Goal: Obtain resource: Download file/media

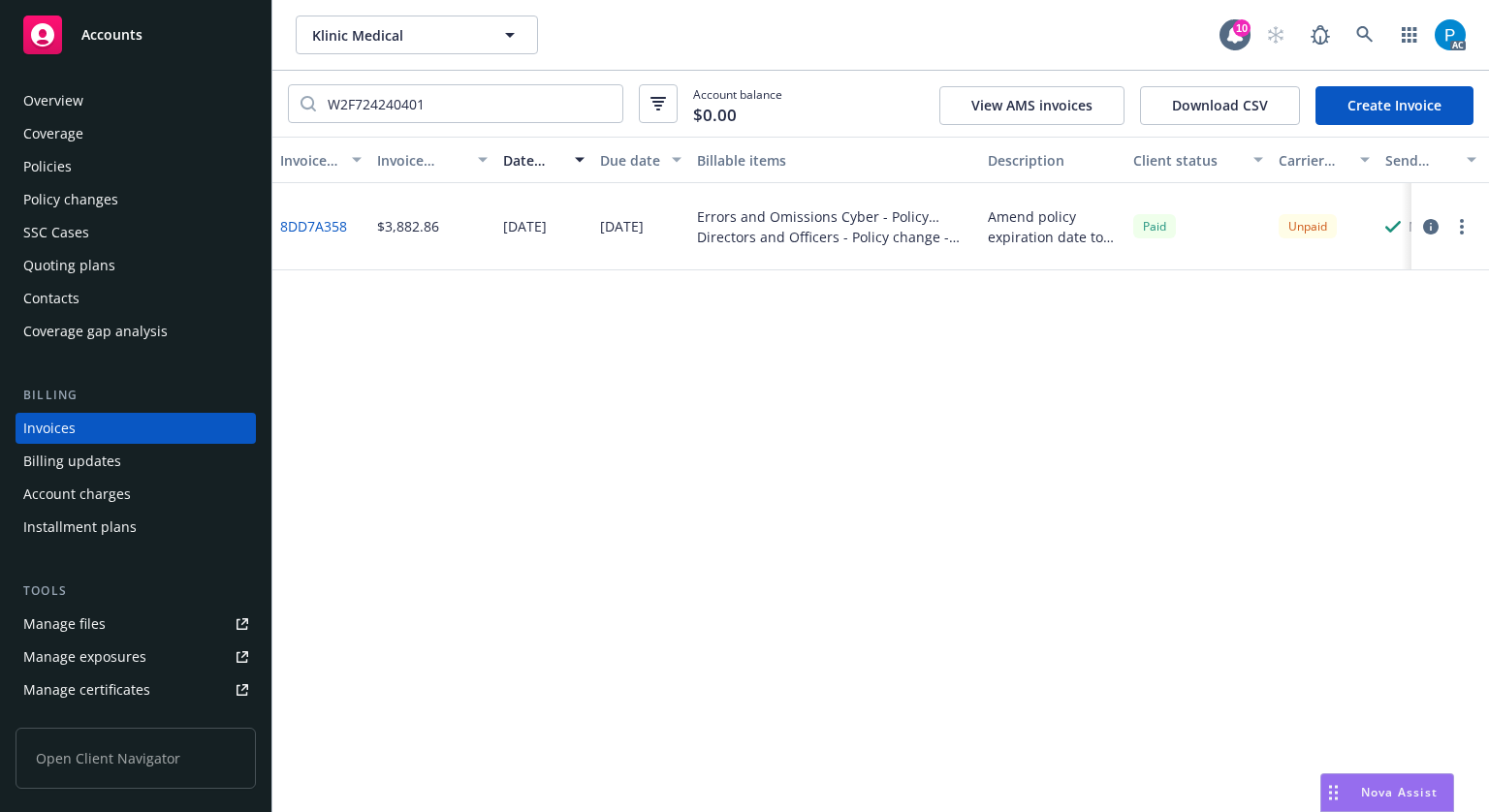
click at [132, 35] on span "Accounts" at bounding box center [112, 35] width 61 height 16
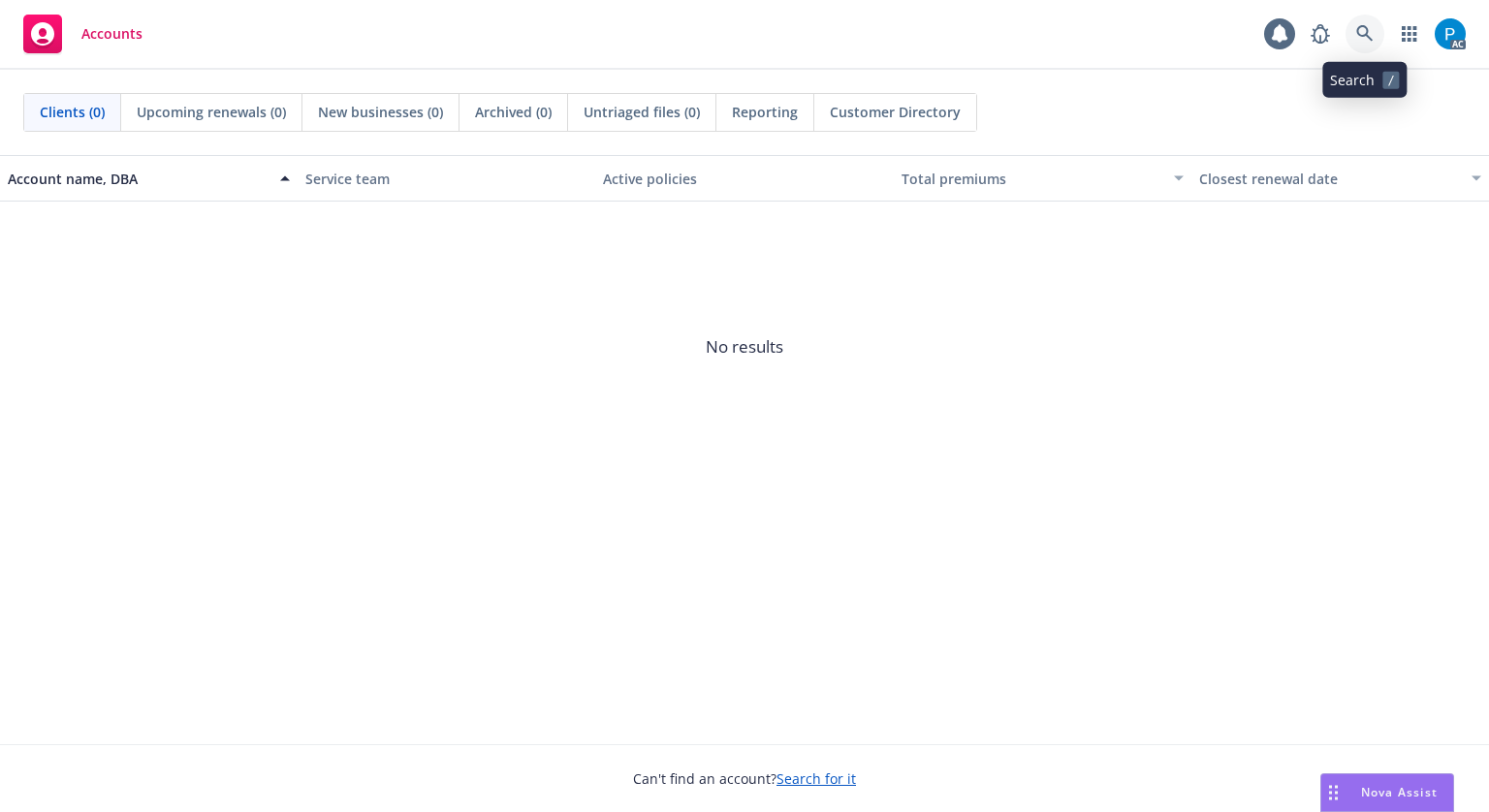
click at [1361, 37] on icon at bounding box center [1364, 33] width 17 height 17
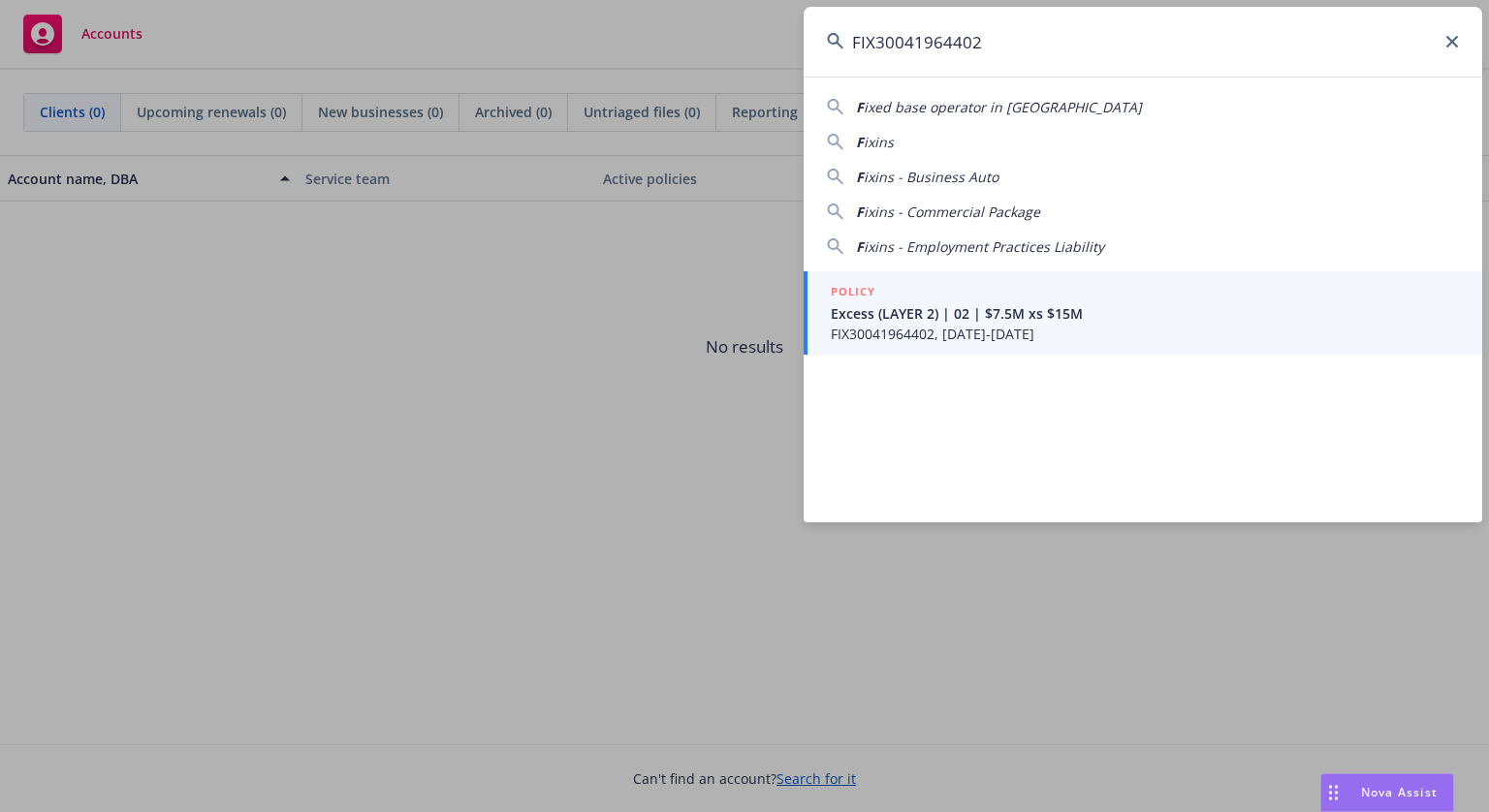
type input "FIX30041964402"
click at [980, 299] on div "POLICY" at bounding box center [1146, 292] width 629 height 21
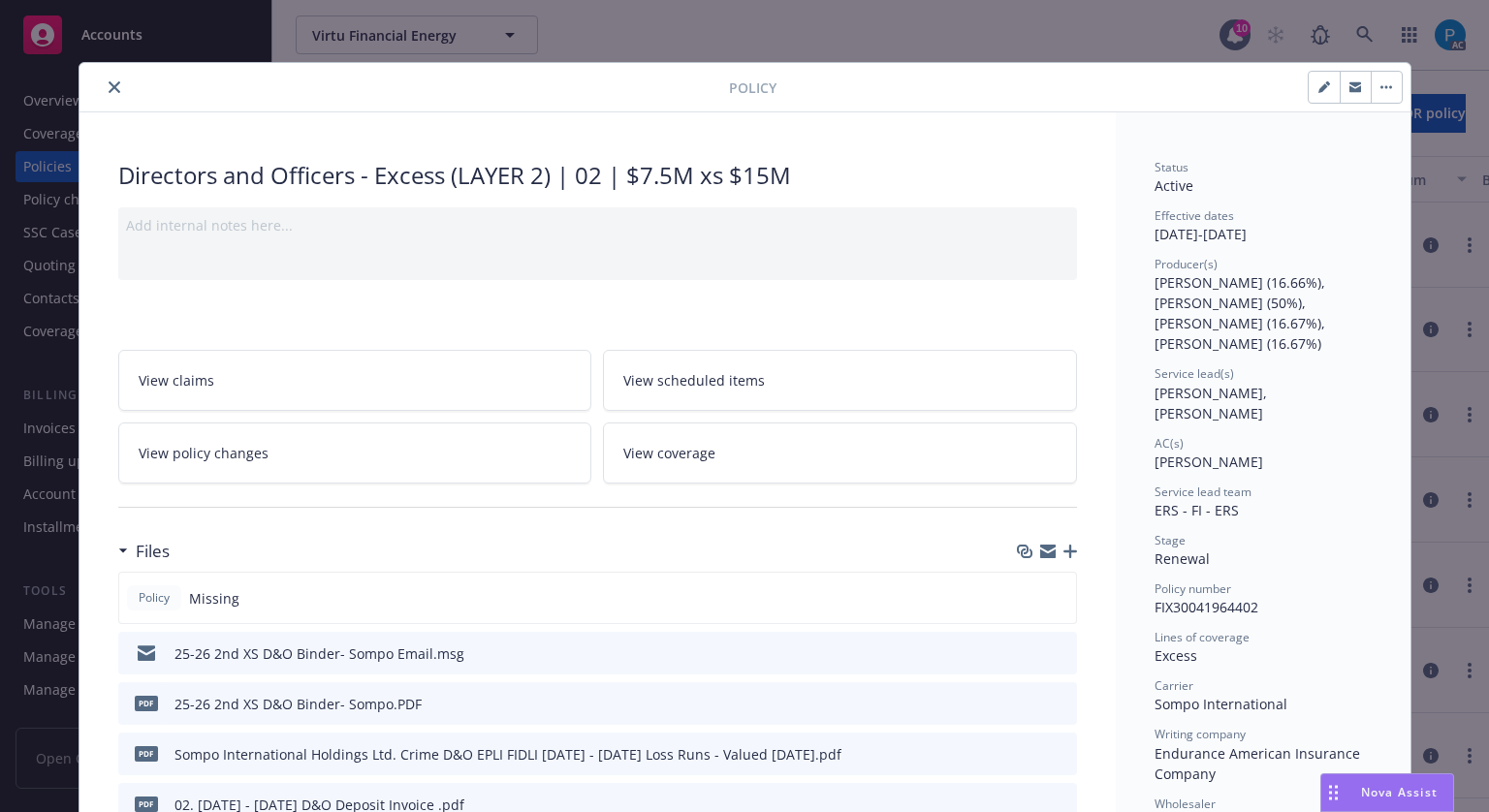
click at [112, 88] on icon "close" at bounding box center [115, 88] width 12 height 12
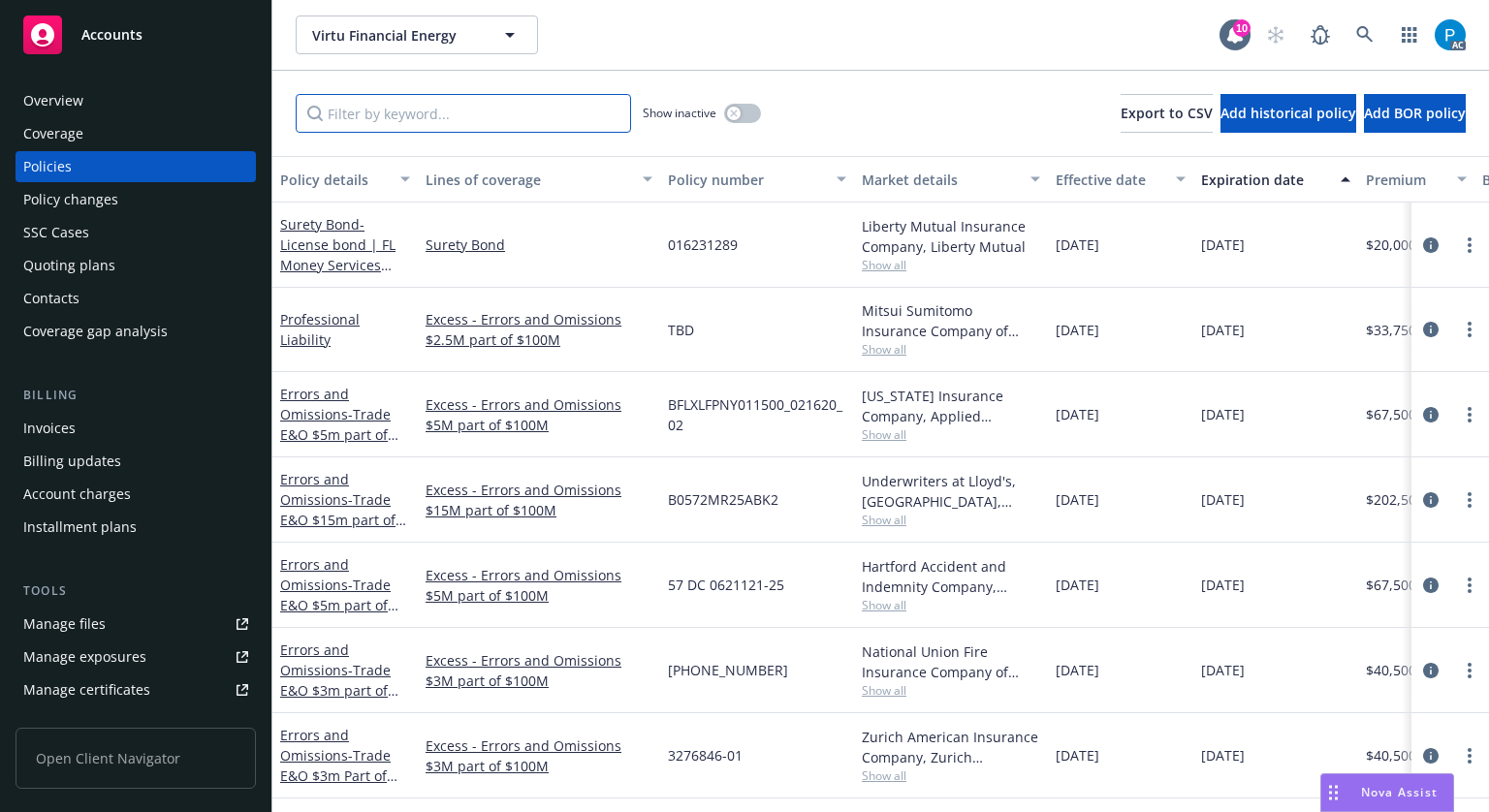
click at [391, 119] on input "Filter by keyword..." at bounding box center [463, 113] width 335 height 39
paste input "B55388FE"
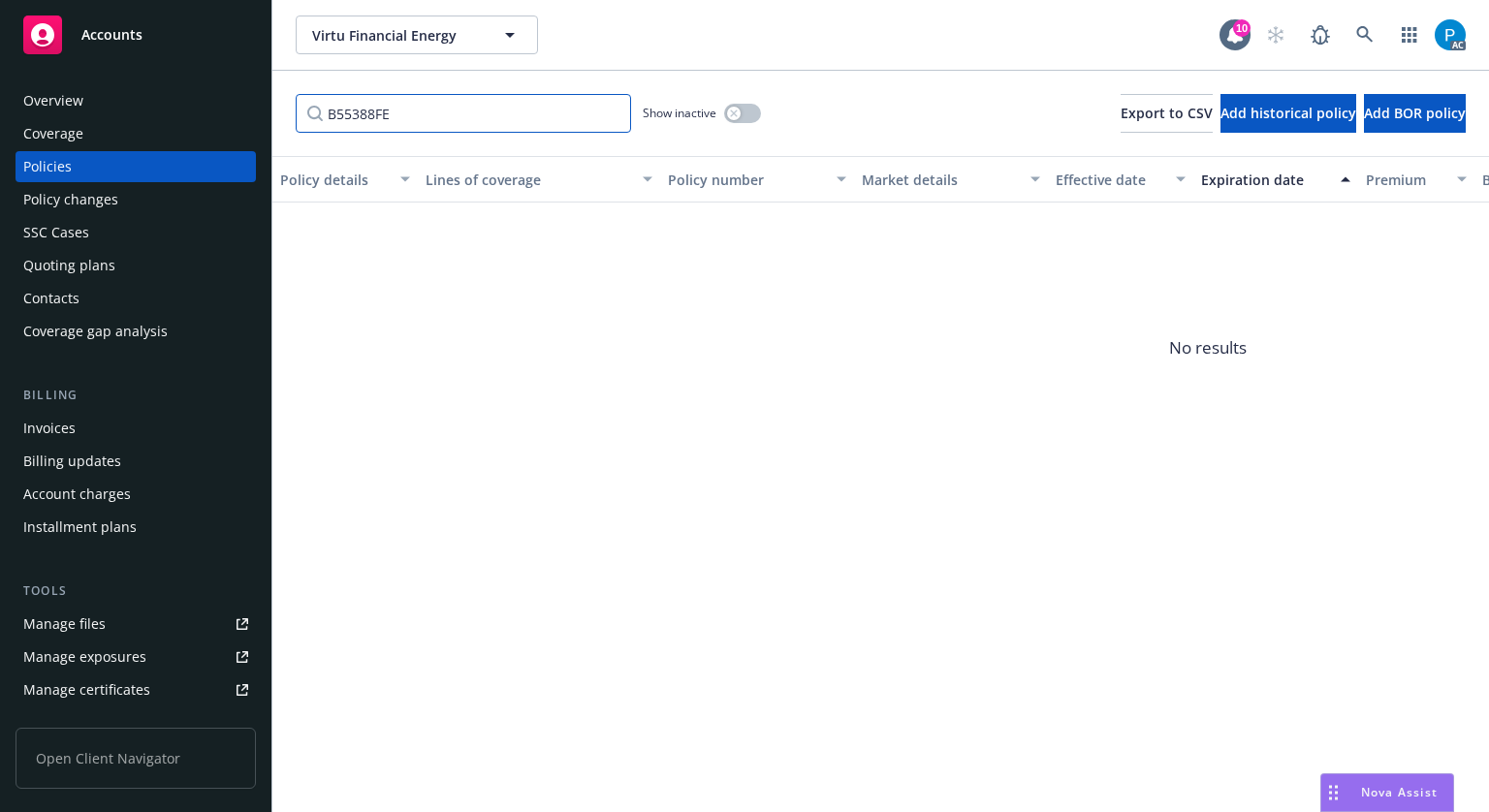
click at [407, 102] on input "B55388FE" at bounding box center [463, 113] width 335 height 39
paste input "FIX30041964402"
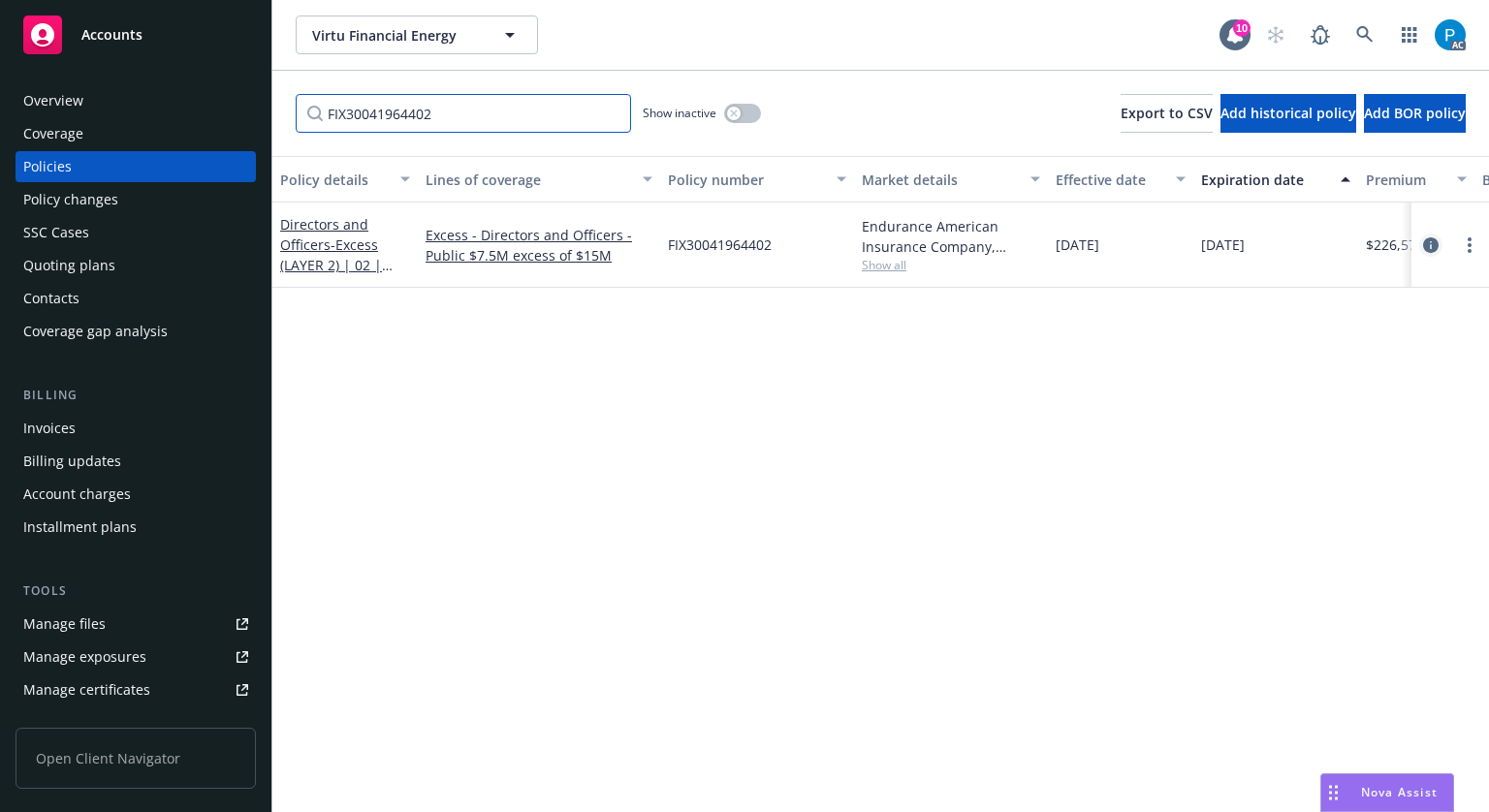
type input "FIX30041964402"
click at [1423, 243] on icon "circleInformation" at bounding box center [1431, 245] width 16 height 16
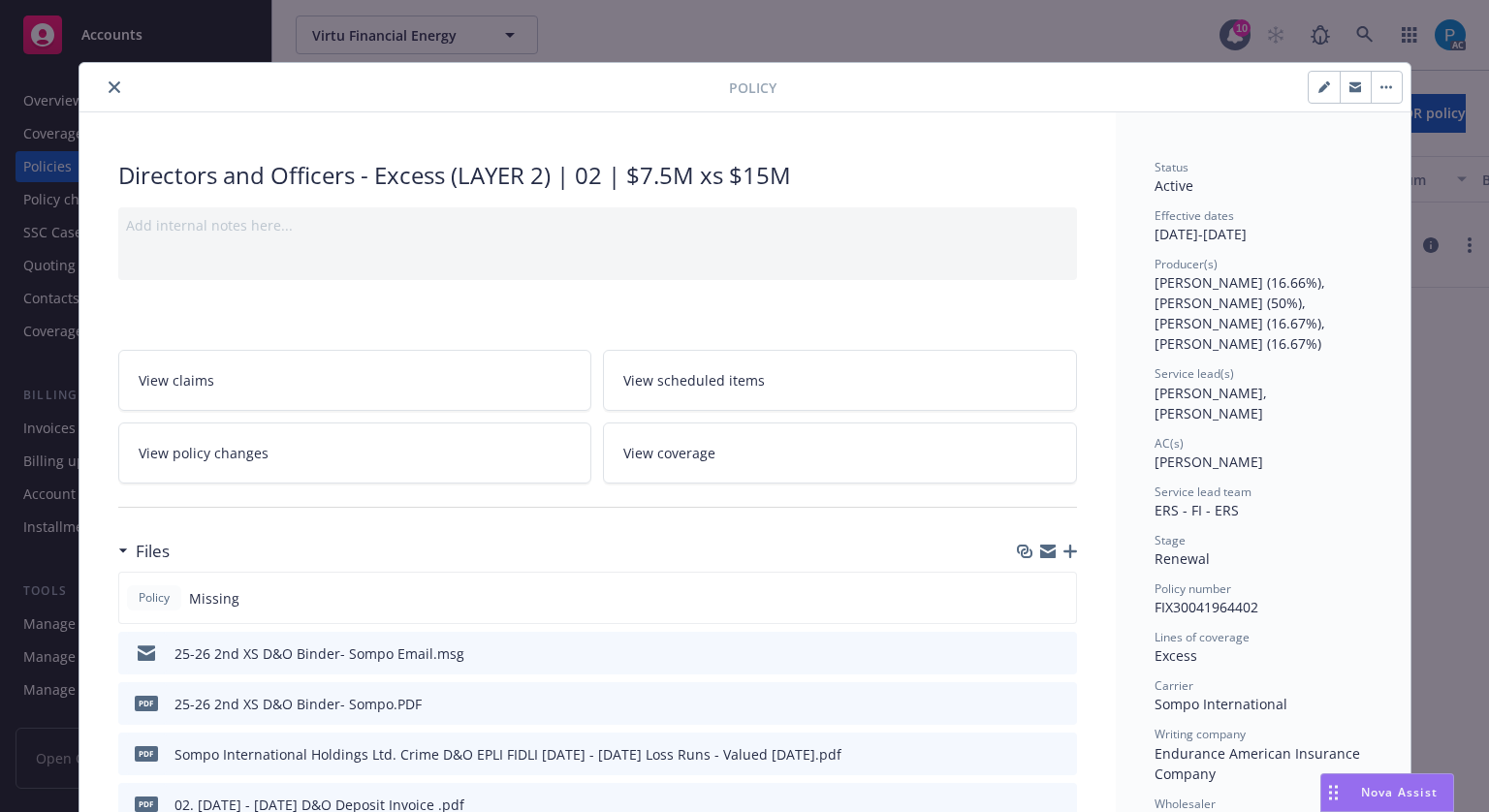
click at [105, 79] on button "close" at bounding box center [114, 87] width 23 height 23
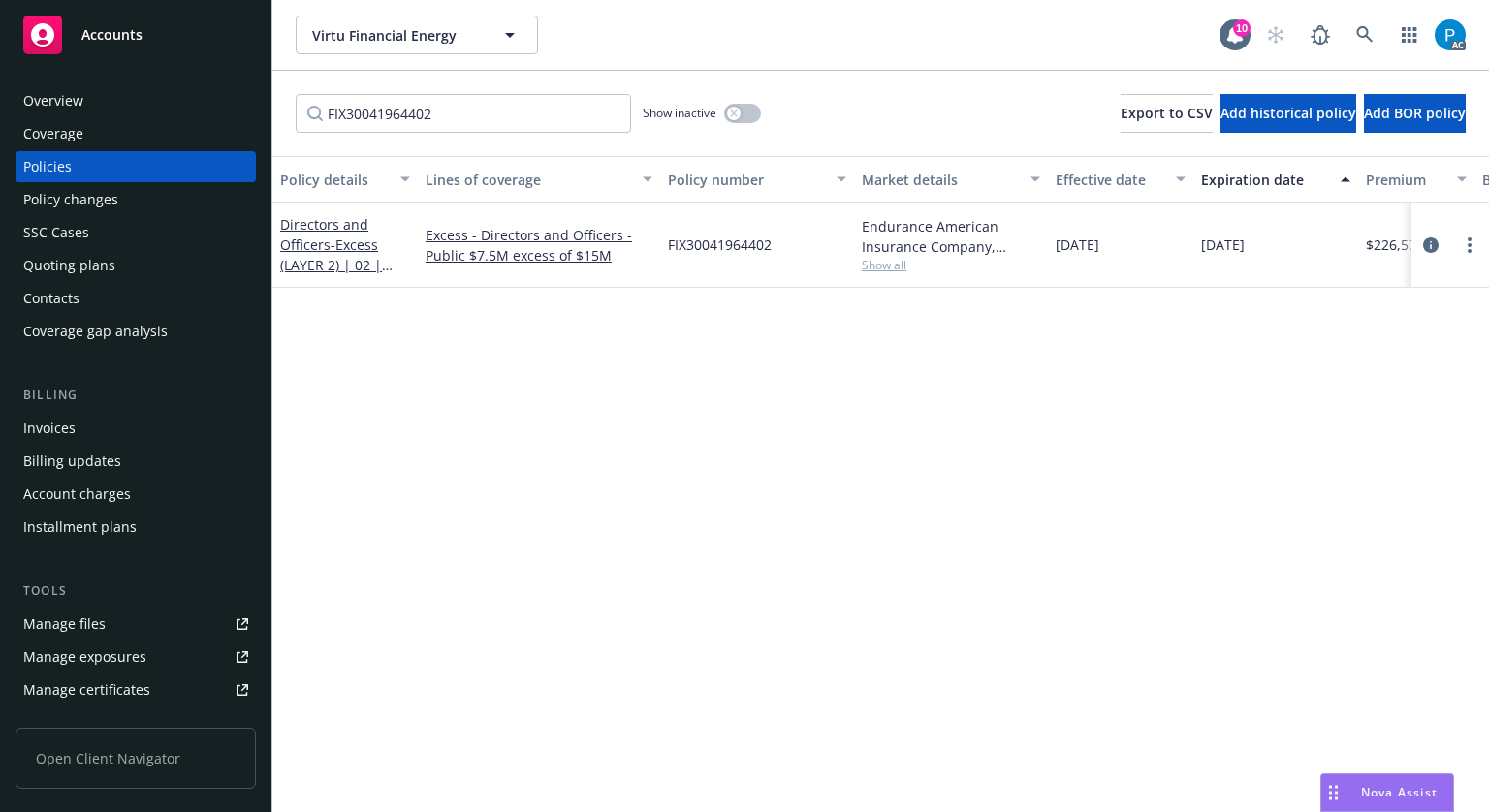
click at [98, 428] on div "Invoices" at bounding box center [135, 428] width 225 height 31
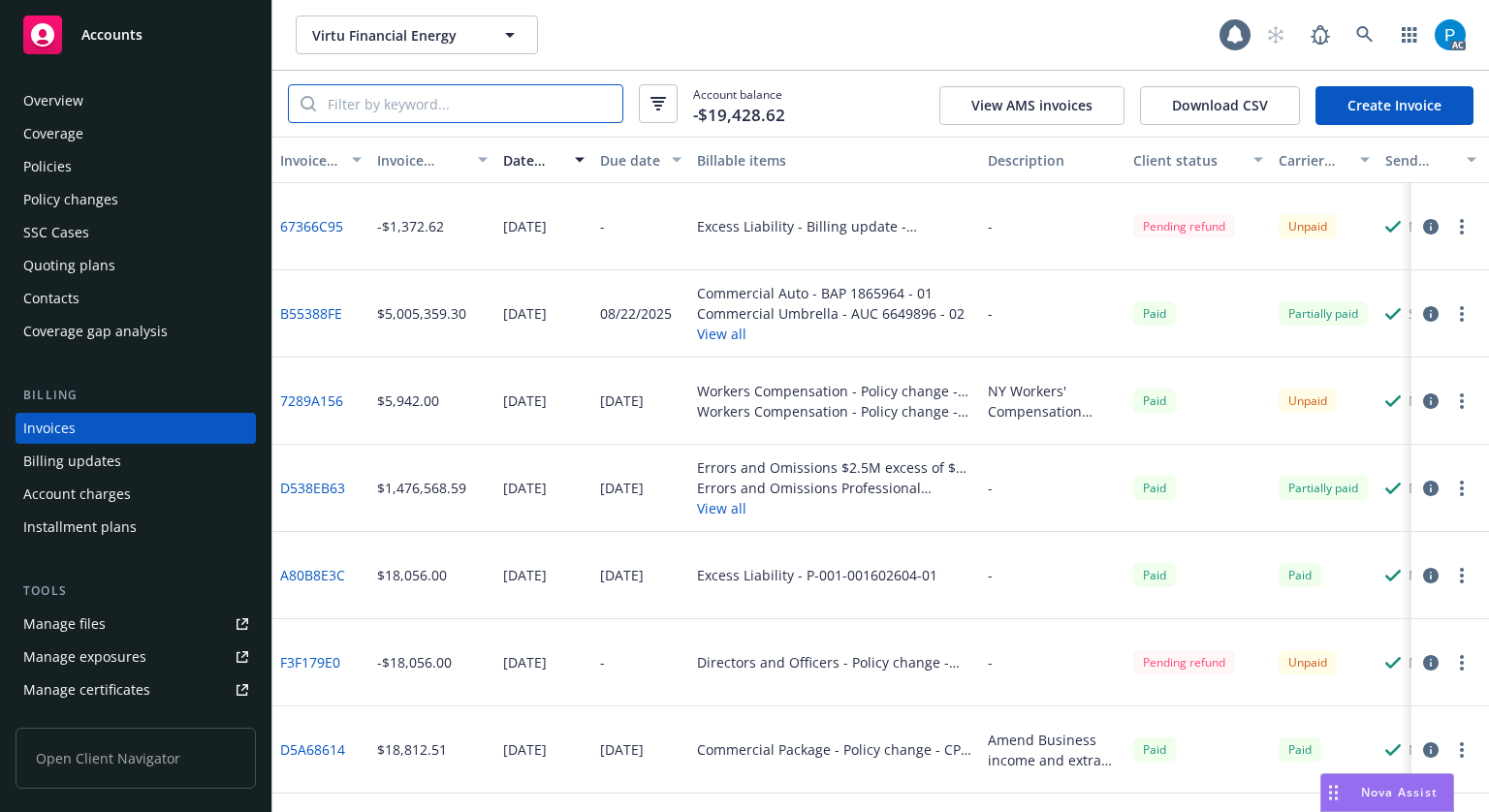
click at [430, 108] on input "search" at bounding box center [469, 103] width 306 height 37
paste input "FIX30041964402"
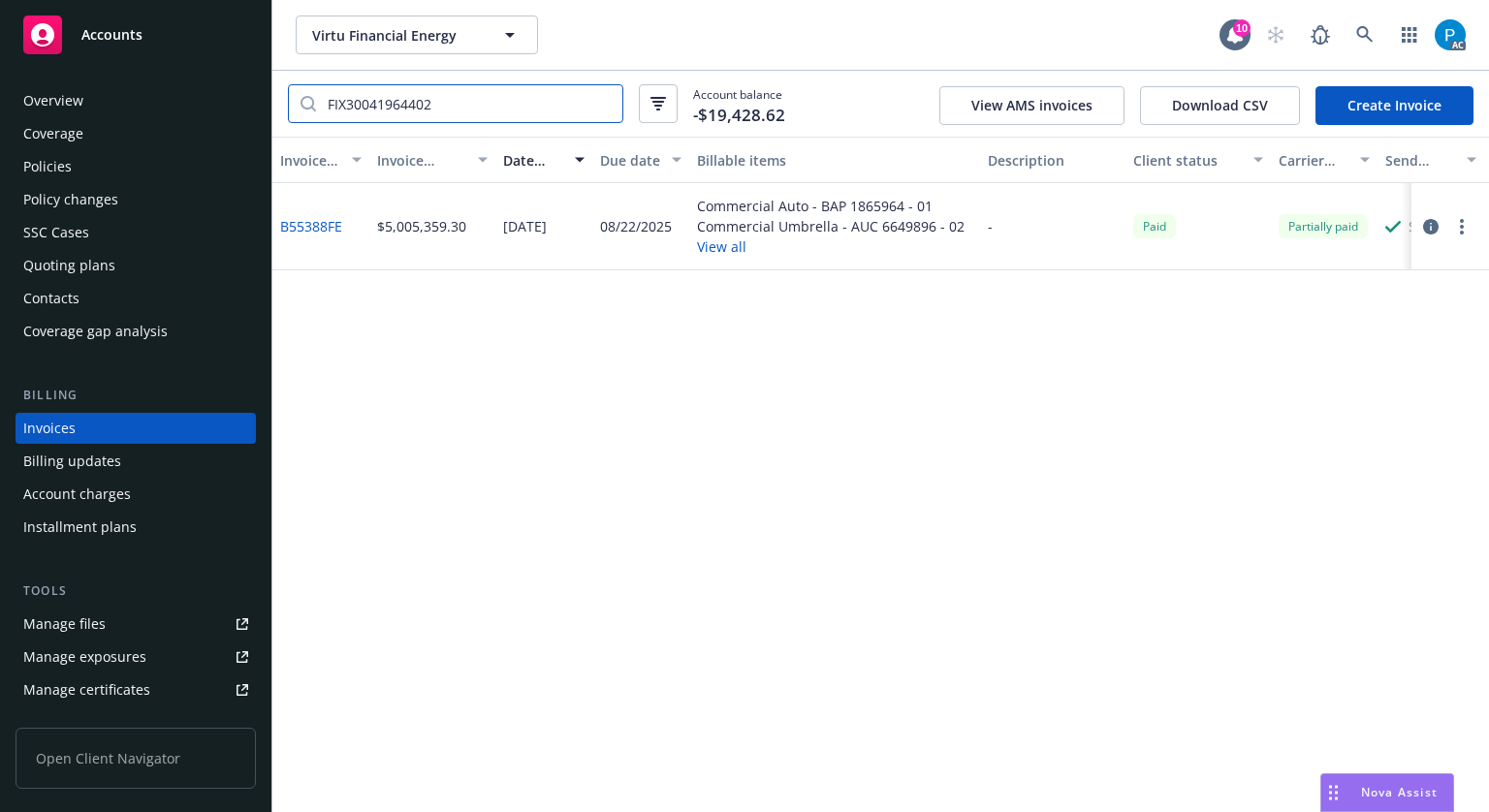
type input "FIX30041964402"
click at [1431, 227] on icon "button" at bounding box center [1431, 227] width 16 height 16
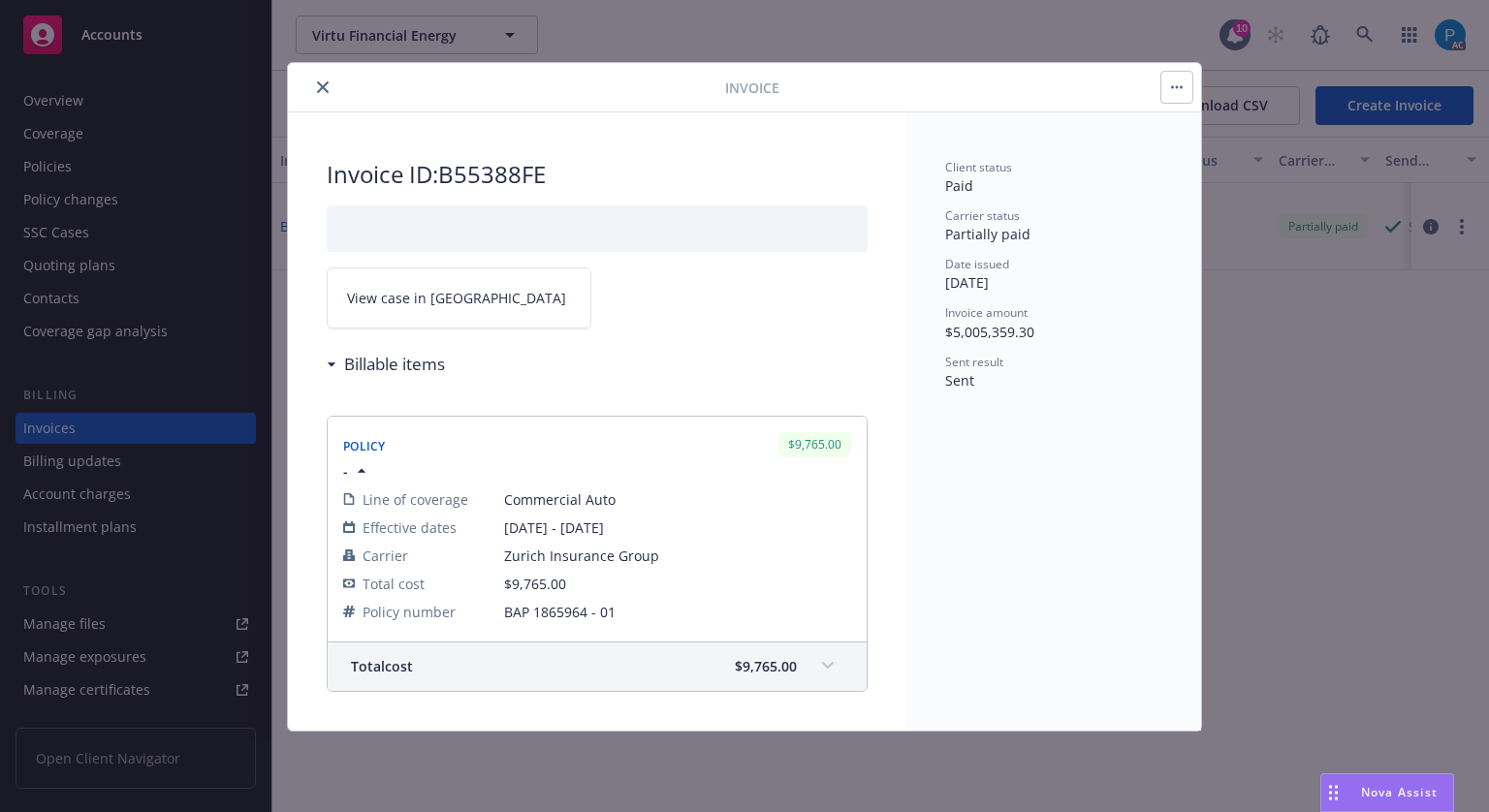
click at [427, 285] on link "View case in [GEOGRAPHIC_DATA]" at bounding box center [458, 297] width 264 height 61
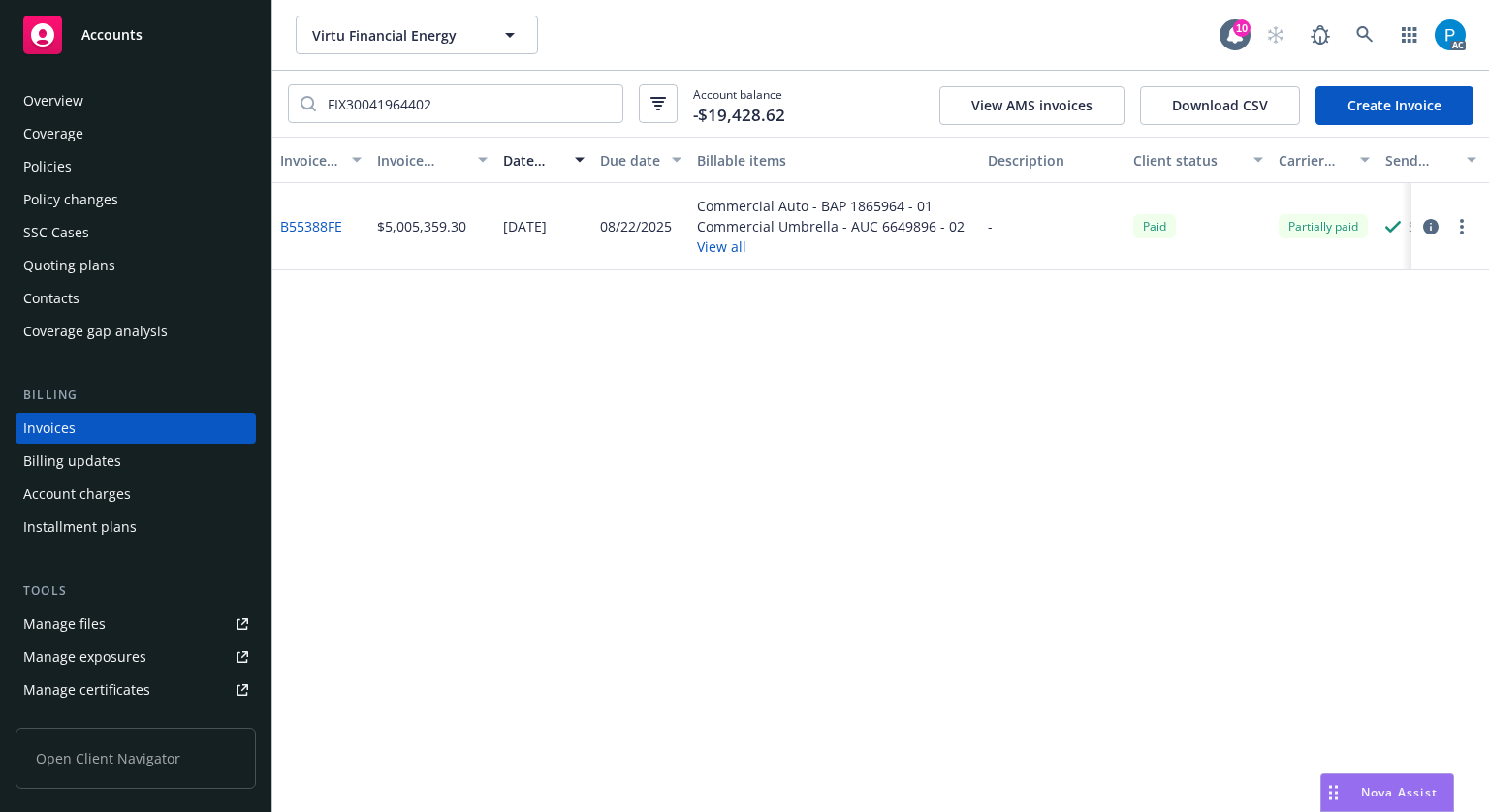
click at [81, 168] on div "Policies" at bounding box center [135, 167] width 225 height 31
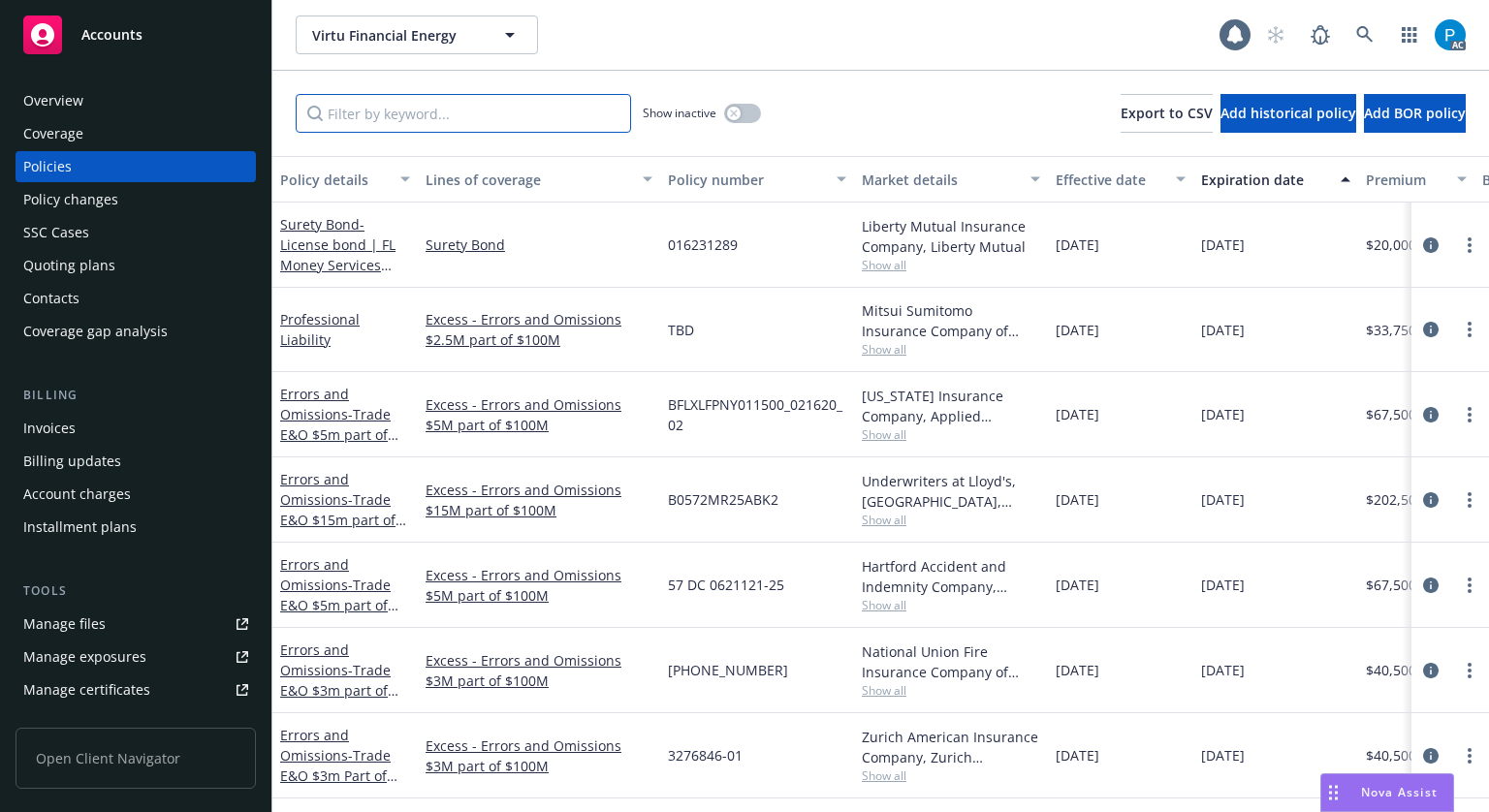
drag, startPoint x: 384, startPoint y: 123, endPoint x: 405, endPoint y: 104, distance: 28.3
click at [405, 104] on input "Filter by keyword..." at bounding box center [463, 113] width 335 height 39
paste input "FIX30041964402"
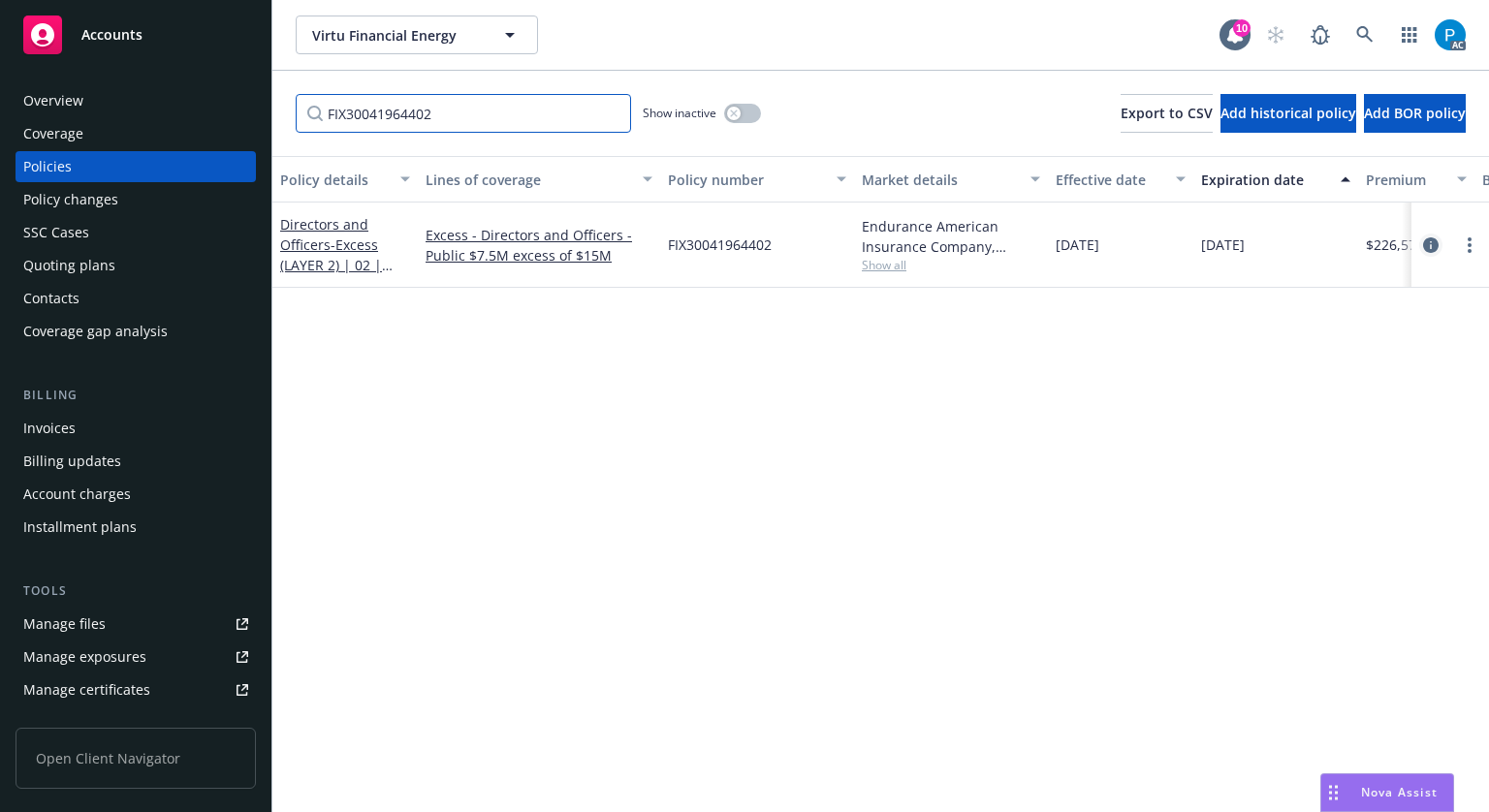
type input "FIX30041964402"
click at [1423, 242] on icon "circleInformation" at bounding box center [1431, 245] width 16 height 16
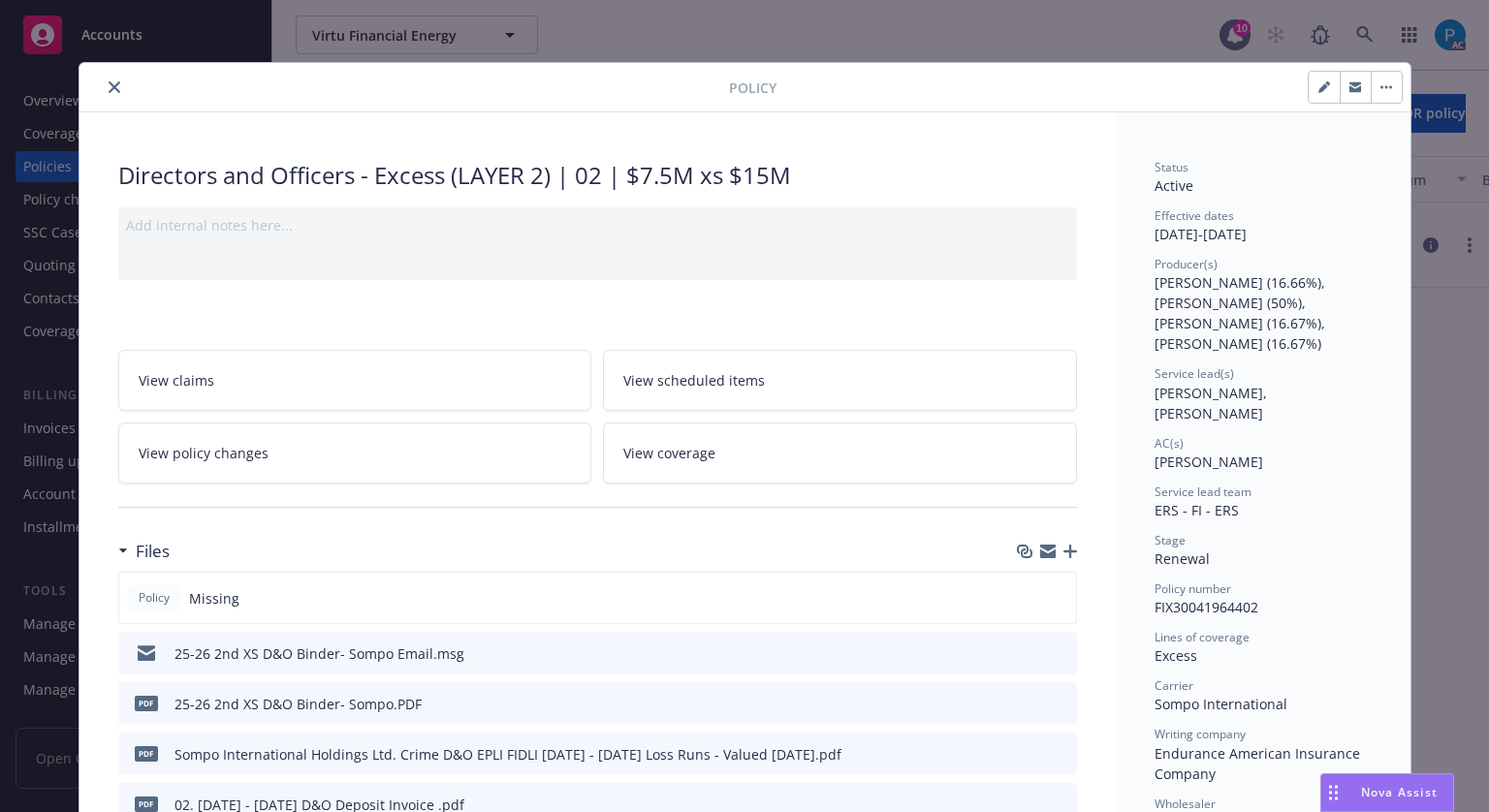
click at [109, 91] on icon "close" at bounding box center [115, 88] width 12 height 12
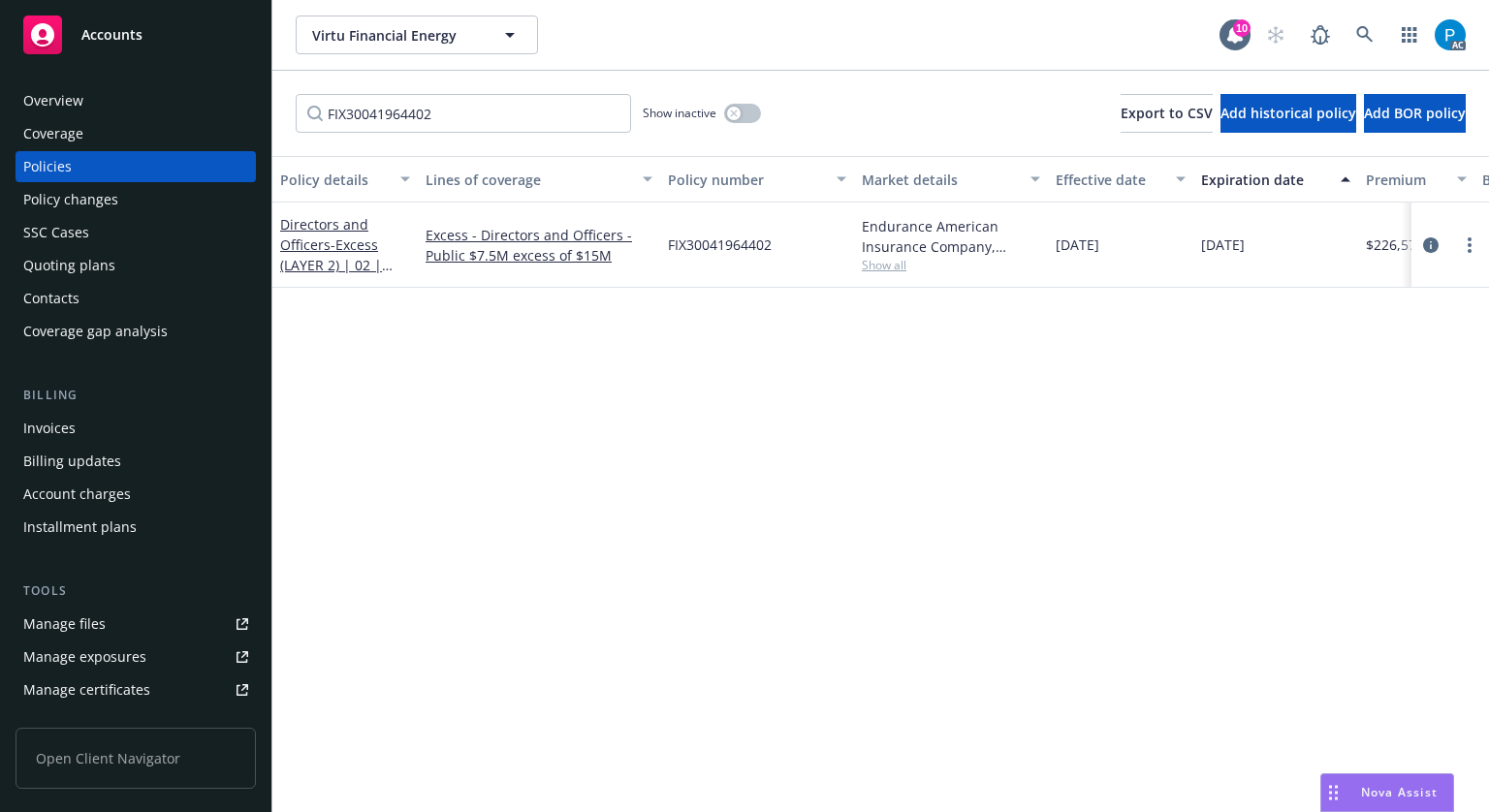
click at [59, 426] on div "Invoices" at bounding box center [49, 428] width 52 height 31
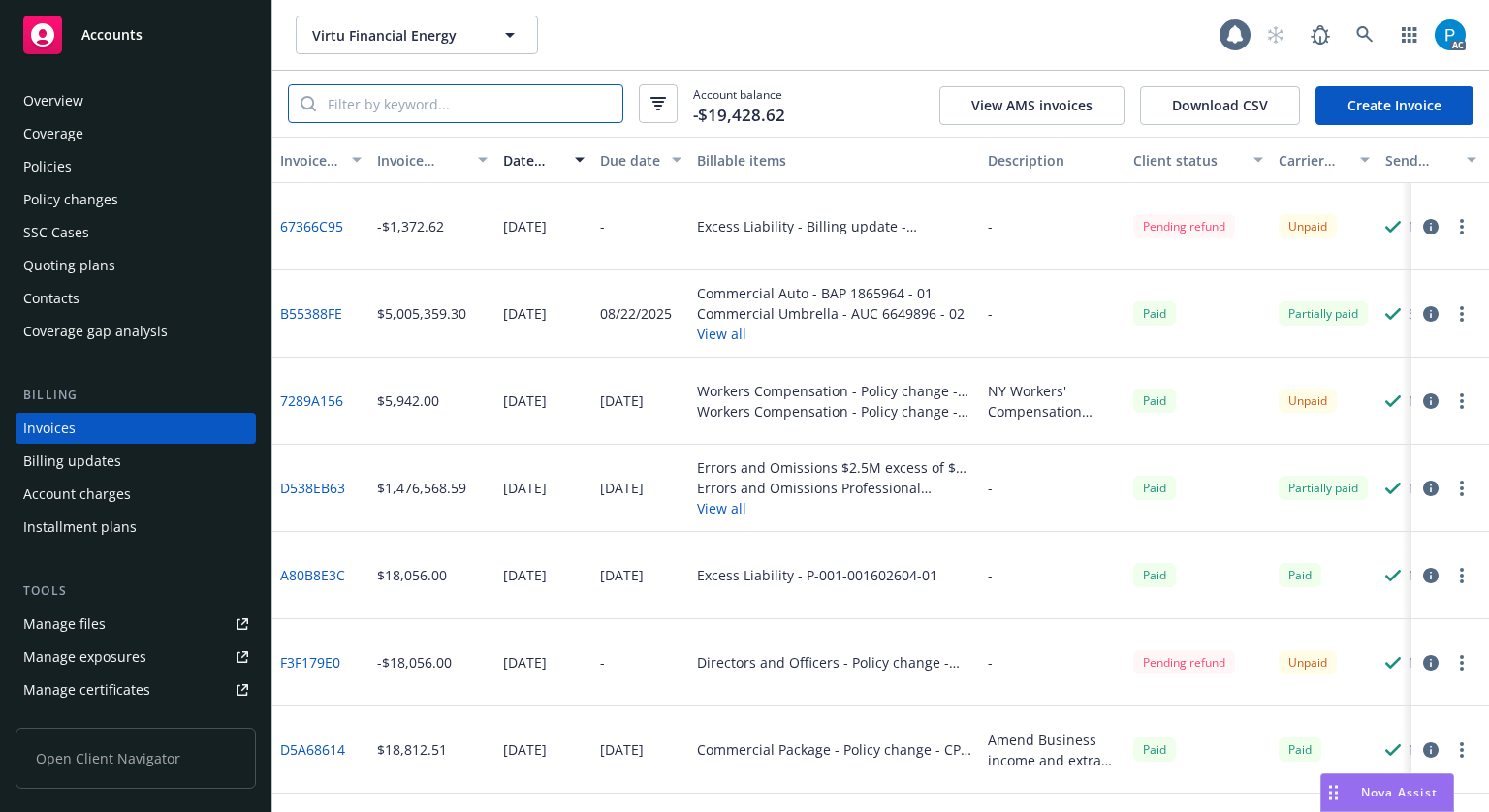
click at [415, 99] on input "search" at bounding box center [469, 103] width 306 height 37
paste input "FIX30041964402"
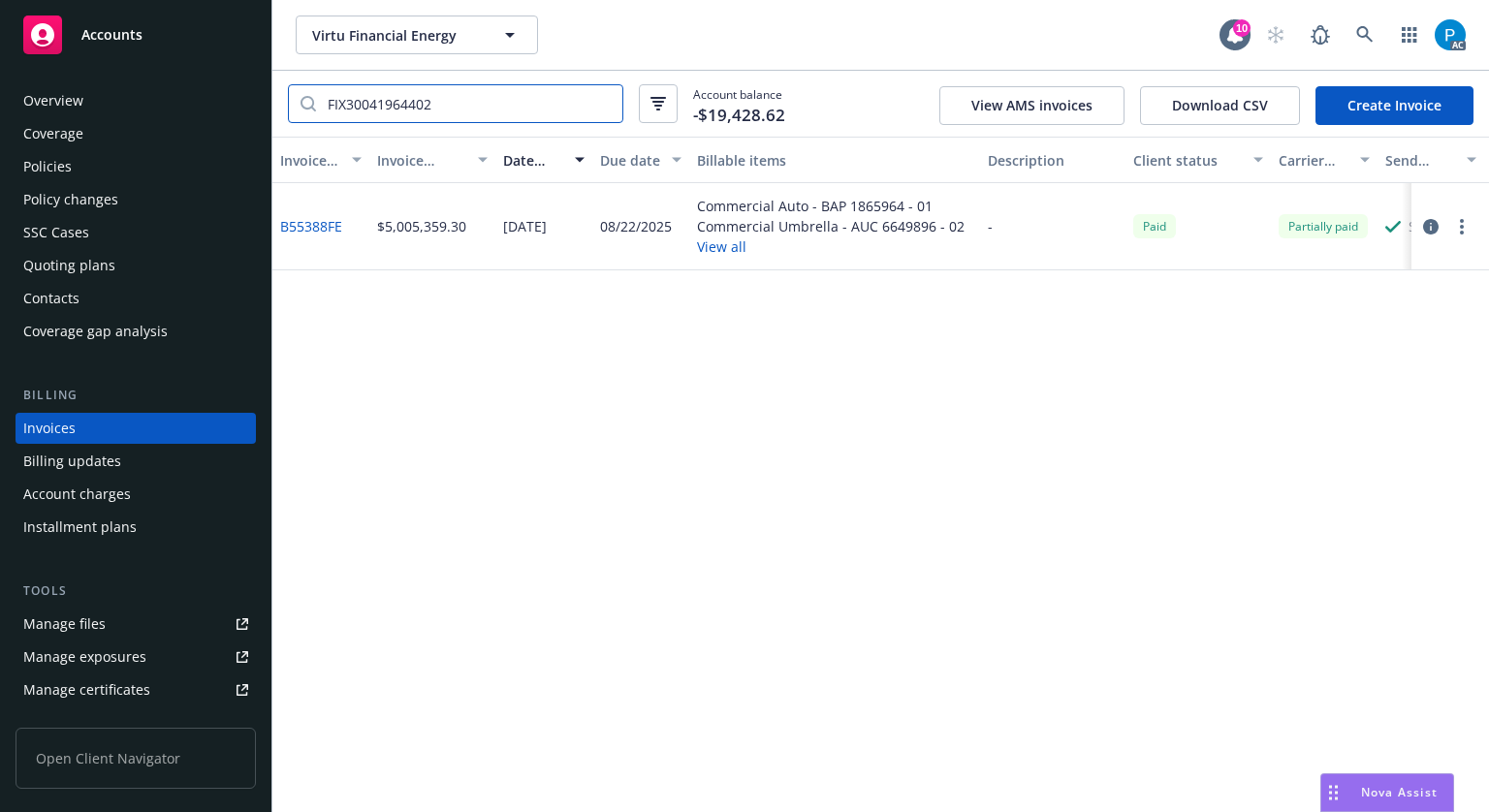
type input "FIX30041964402"
click at [1430, 220] on icon "button" at bounding box center [1431, 227] width 16 height 16
click at [1429, 225] on icon "button" at bounding box center [1431, 227] width 16 height 16
click at [1426, 229] on icon "button" at bounding box center [1431, 227] width 16 height 16
click at [1136, 425] on div "Invoice ID Invoice amount Date issued Due date Billable items Description Clien…" at bounding box center [880, 474] width 1217 height 675
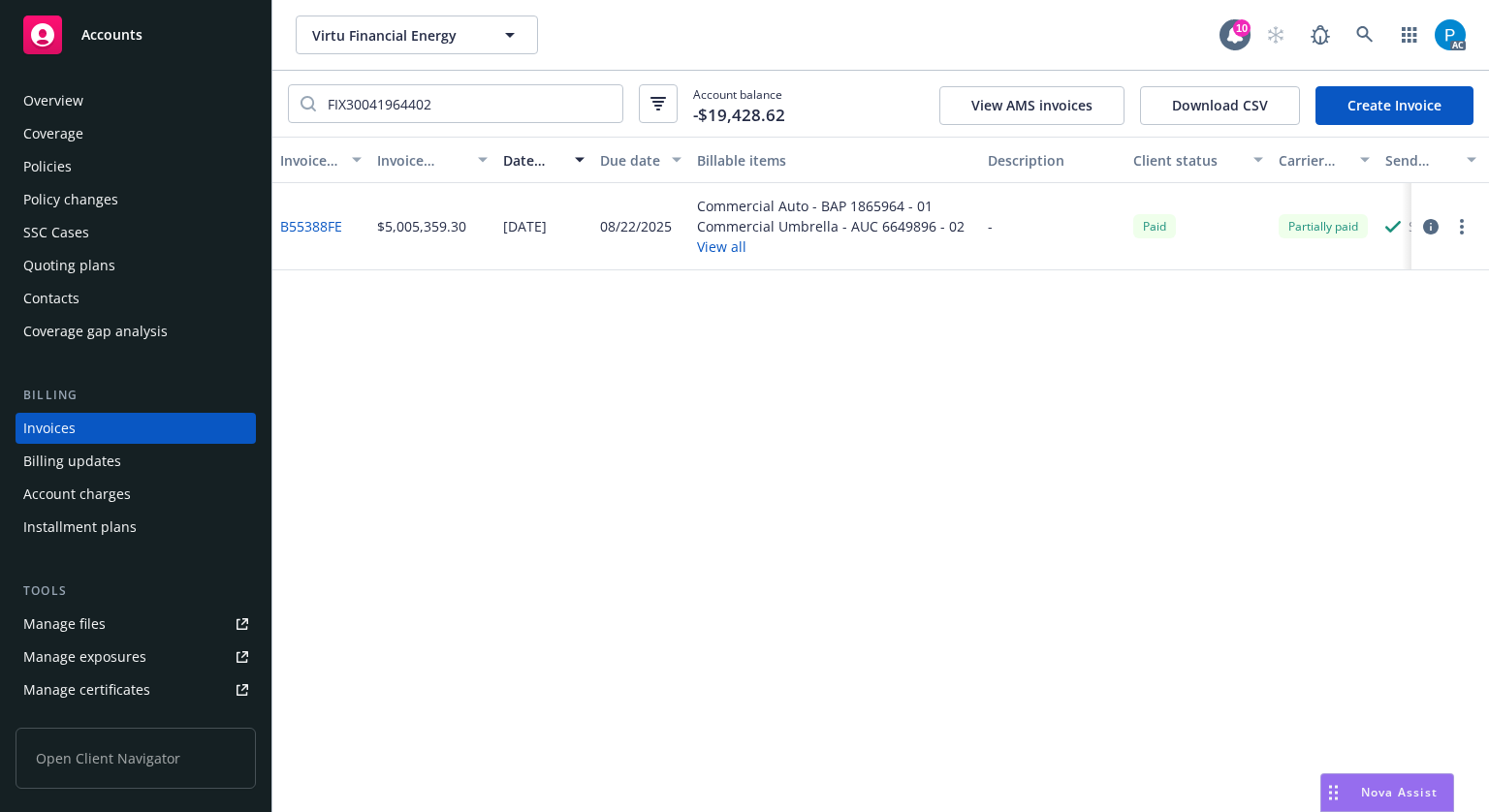
click at [1435, 220] on icon "button" at bounding box center [1431, 227] width 16 height 16
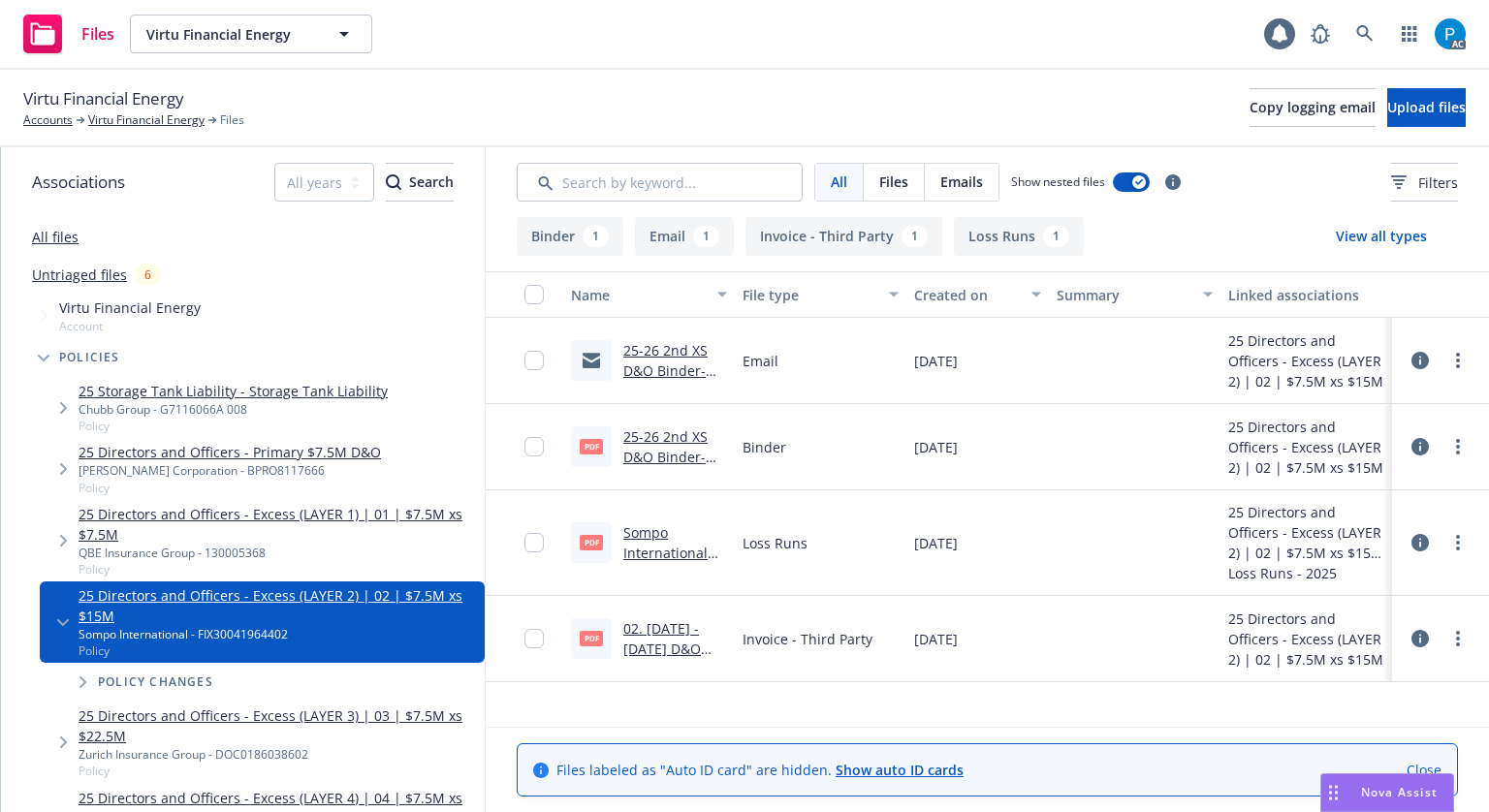
click at [665, 608] on div "pdf 02. 2025 - 2026 D&O Deposit Invoice .pdf" at bounding box center [649, 638] width 172 height 86
click at [667, 630] on link "02. [DATE] - [DATE] D&O Deposit Invoice .pdf" at bounding box center [673, 659] width 99 height 80
